Goal: Task Accomplishment & Management: Use online tool/utility

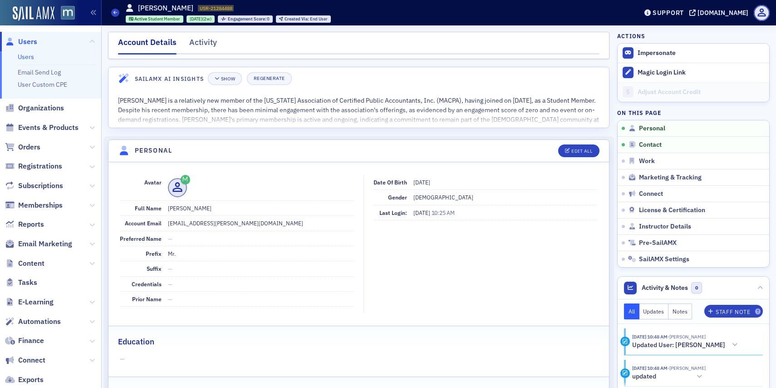
scroll to position [106, 0]
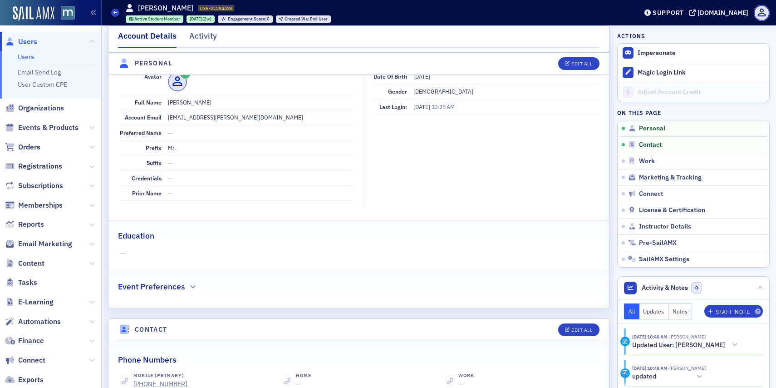
click at [25, 44] on span "Users" at bounding box center [27, 42] width 19 height 10
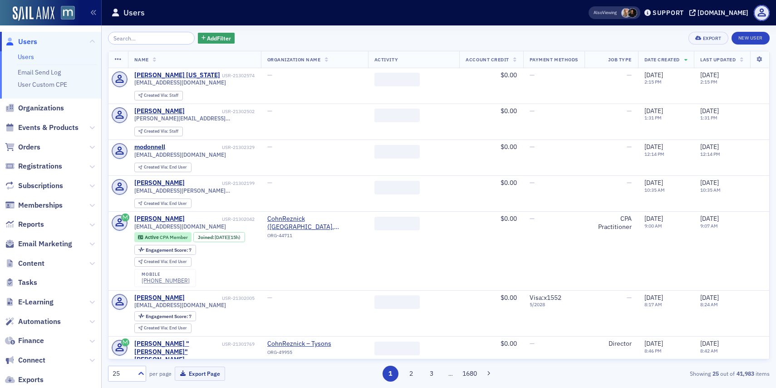
click at [152, 38] on input "search" at bounding box center [151, 38] width 87 height 13
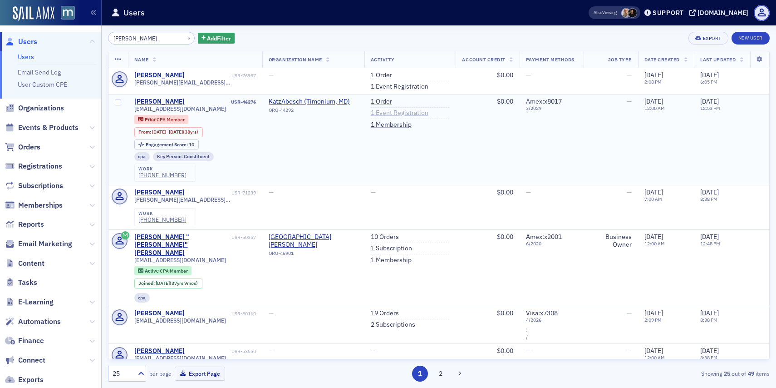
type input "nita Sheckells"
click at [379, 114] on link "1 Event Registration" at bounding box center [400, 113] width 58 height 8
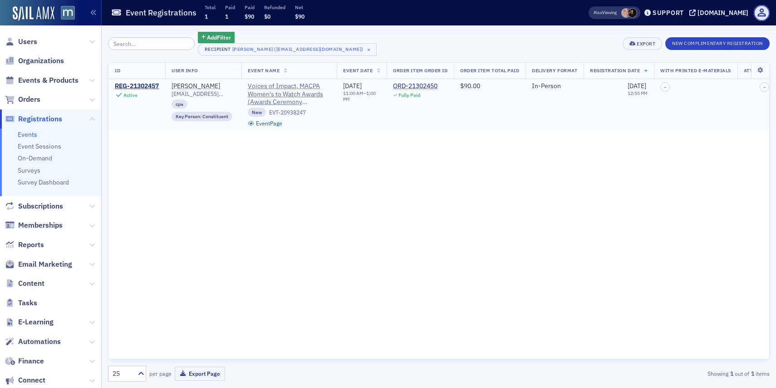
click at [419, 88] on div "ORD-21302450" at bounding box center [415, 86] width 44 height 8
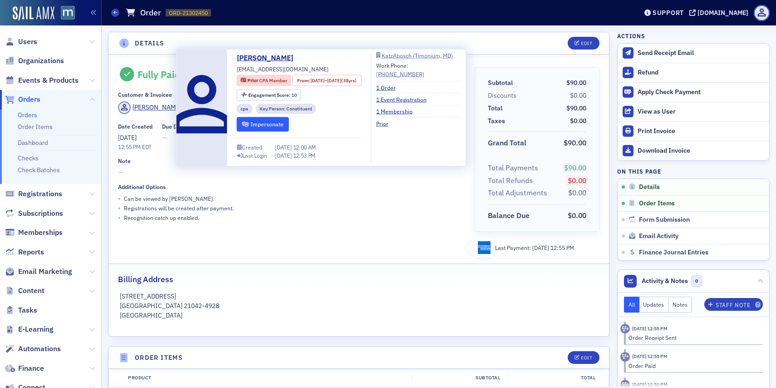
click at [257, 119] on button "Impersonate" at bounding box center [263, 124] width 52 height 14
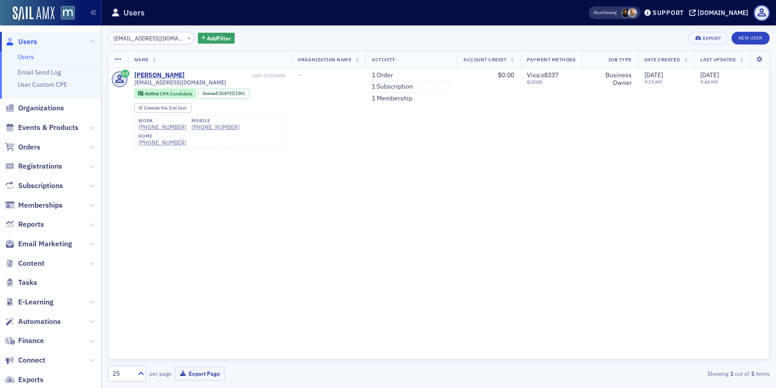
scroll to position [131, 0]
